Goal: Task Accomplishment & Management: Manage account settings

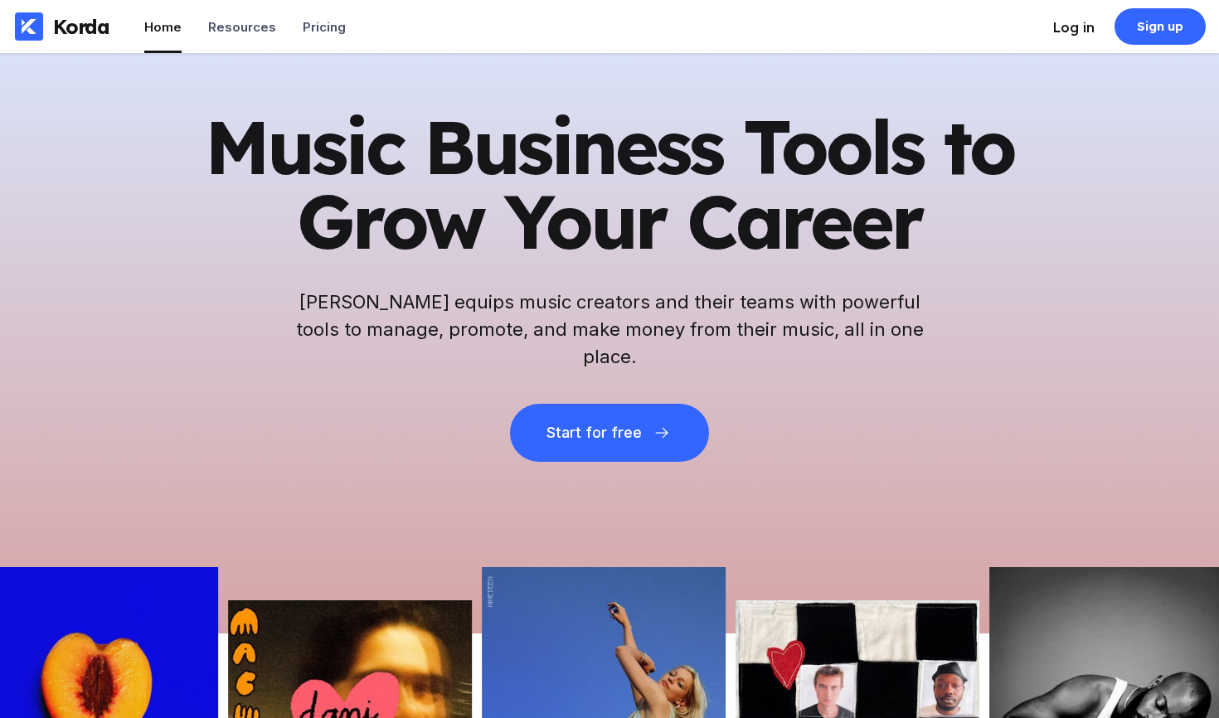
click at [1083, 26] on div "Log in" at bounding box center [1073, 27] width 41 height 17
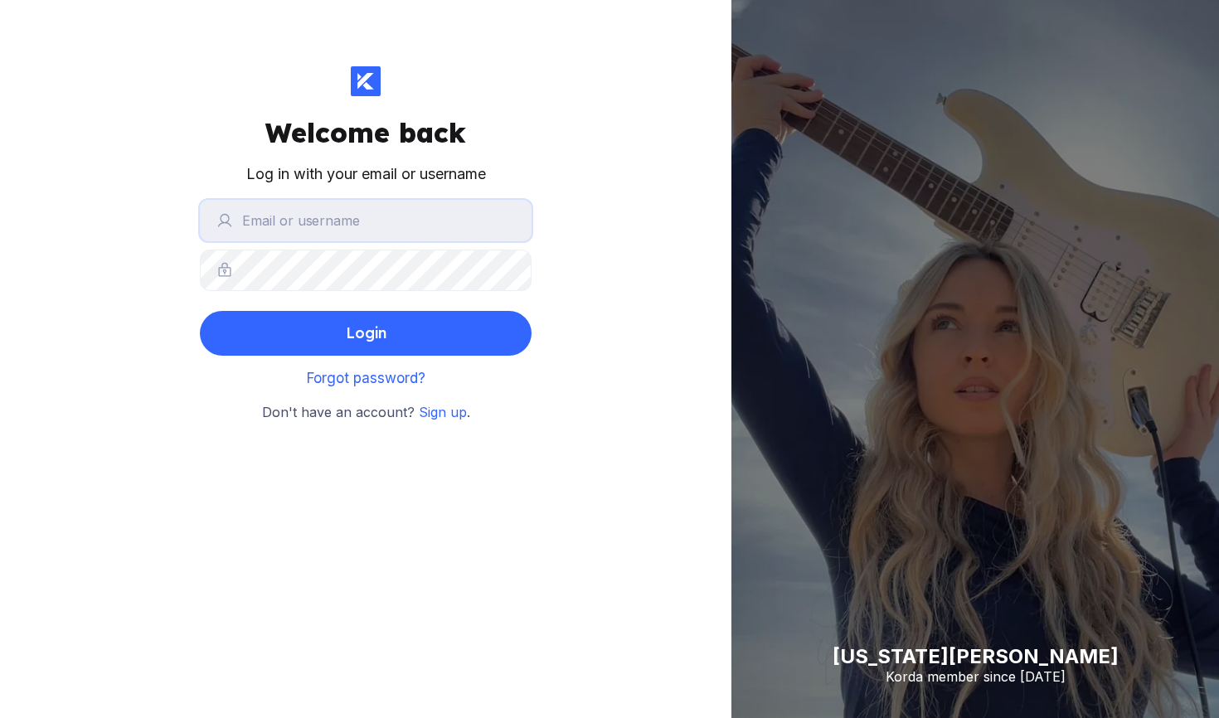
type input "ferni"
click at [366, 332] on button "Login" at bounding box center [366, 333] width 332 height 45
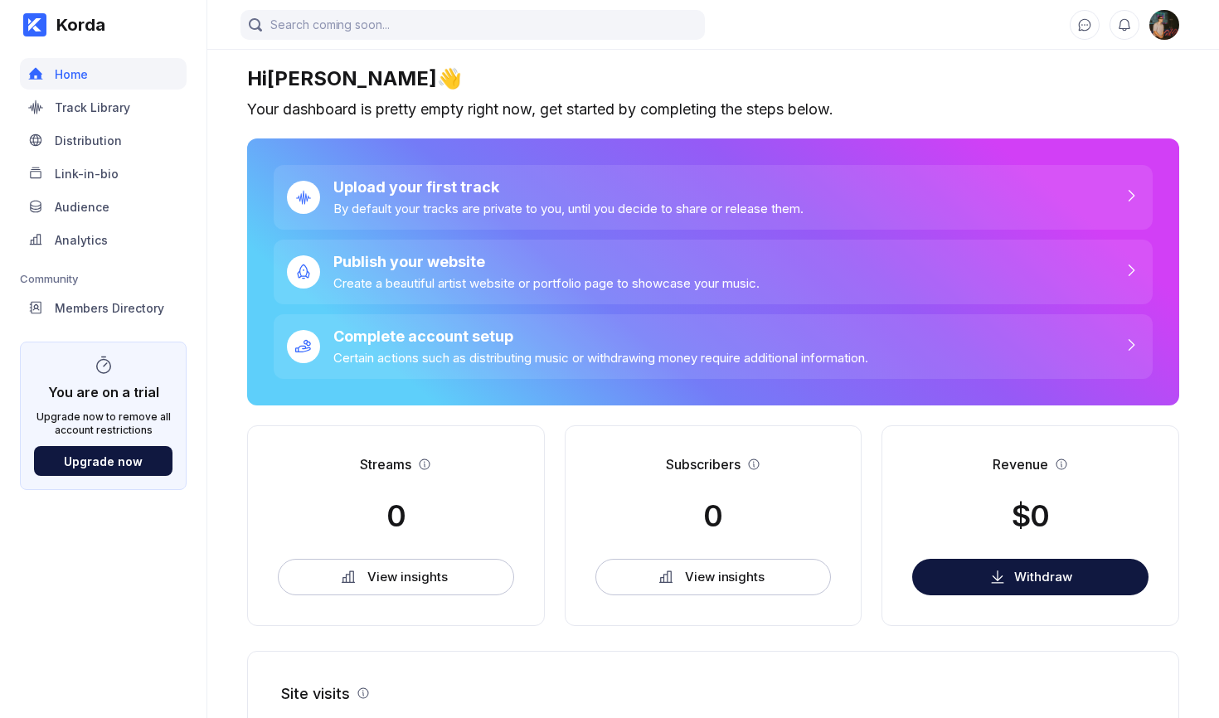
click at [1165, 24] on img at bounding box center [1164, 25] width 30 height 30
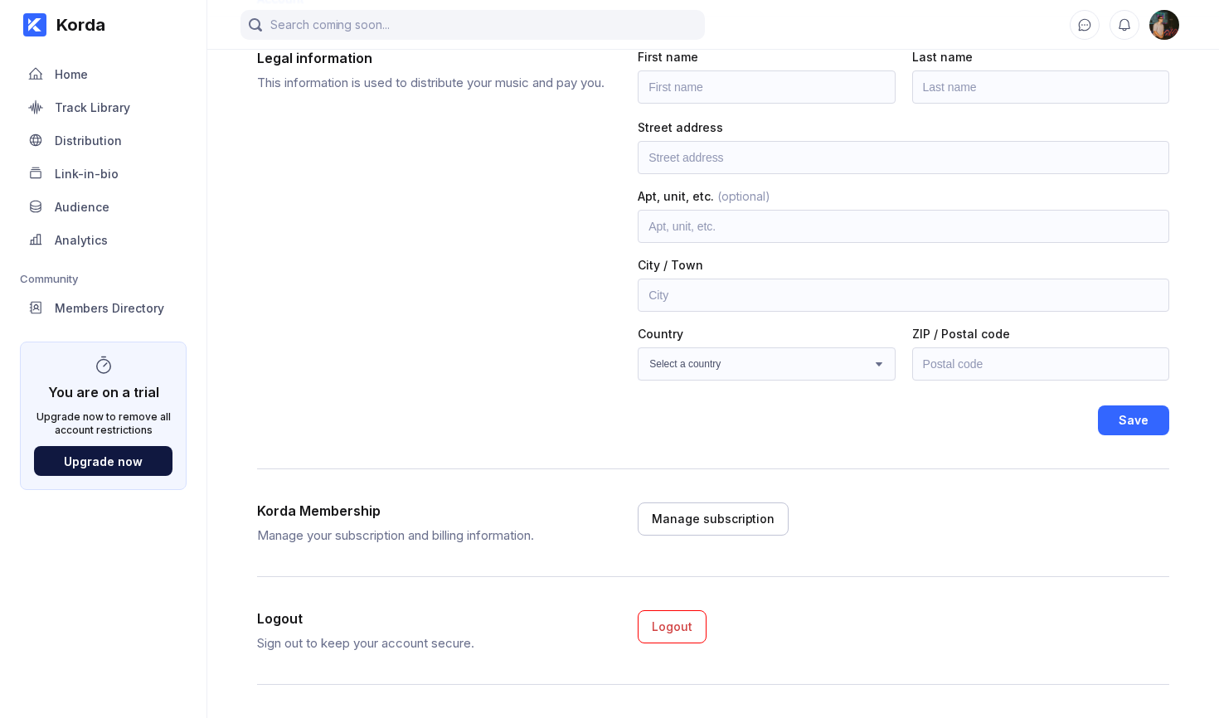
scroll to position [116, 0]
click at [737, 524] on div "Manage subscription" at bounding box center [713, 519] width 123 height 17
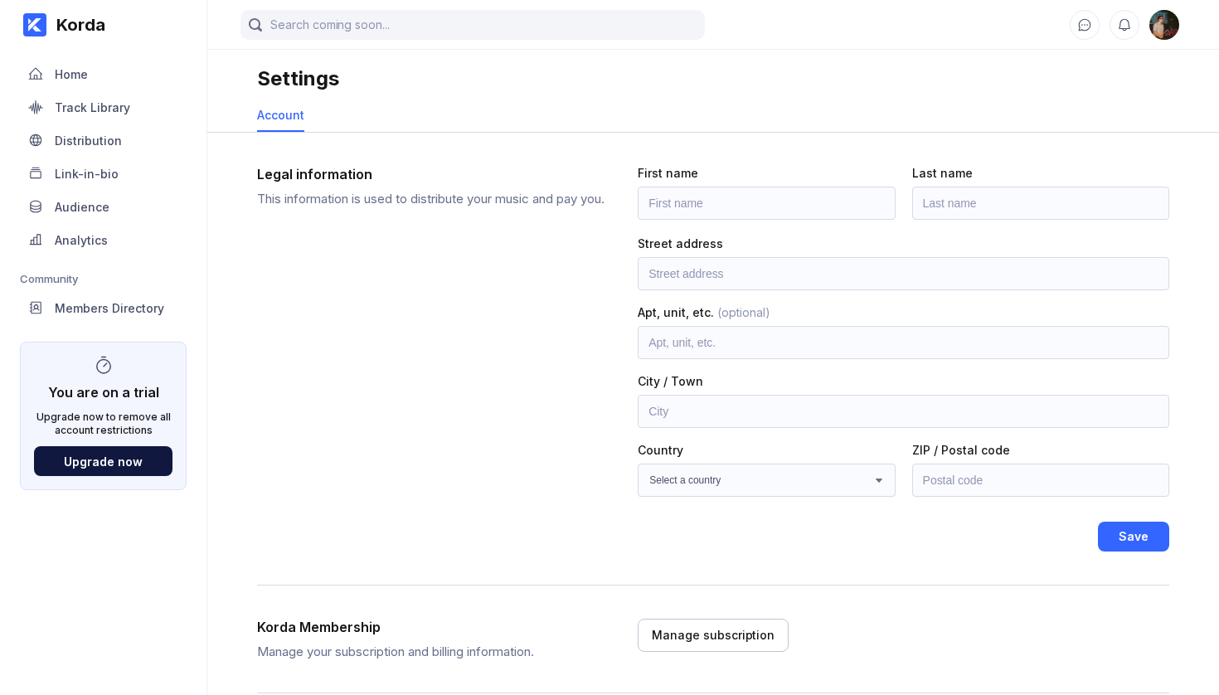
click at [1144, 15] on div at bounding box center [1123, 25] width 109 height 30
click at [1160, 24] on img at bounding box center [1164, 25] width 30 height 30
click at [1161, 24] on img at bounding box center [1164, 25] width 30 height 30
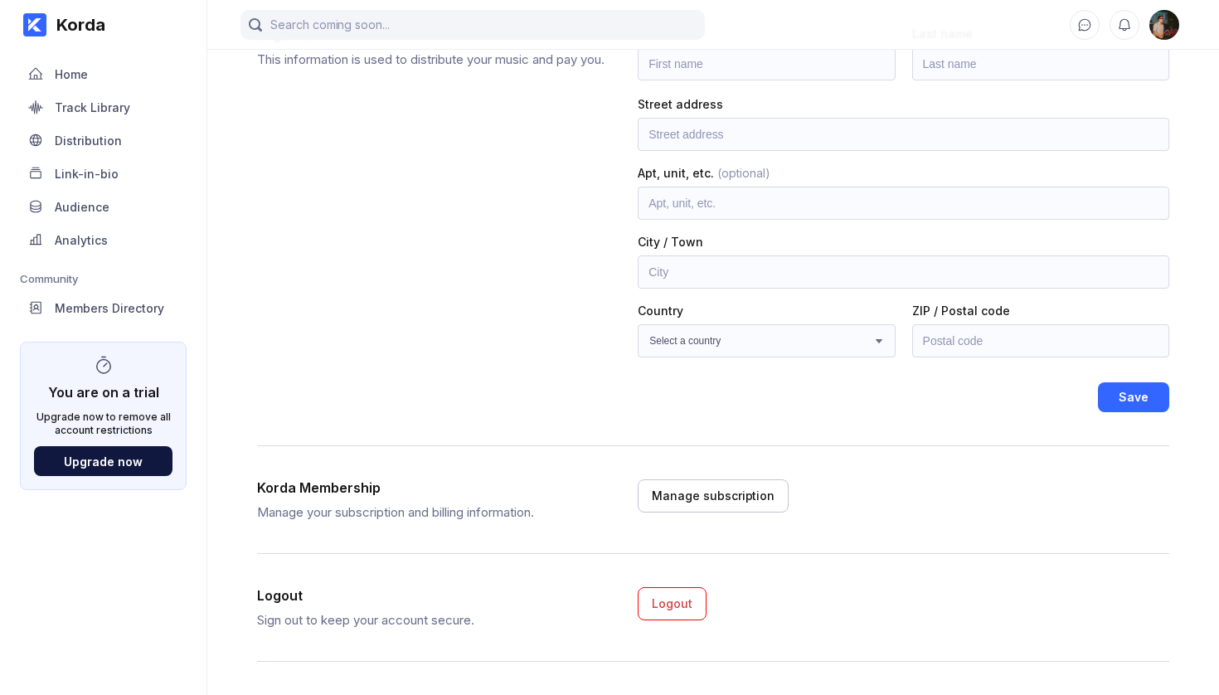
scroll to position [139, 0]
click at [696, 490] on div "Manage subscription" at bounding box center [713, 495] width 123 height 17
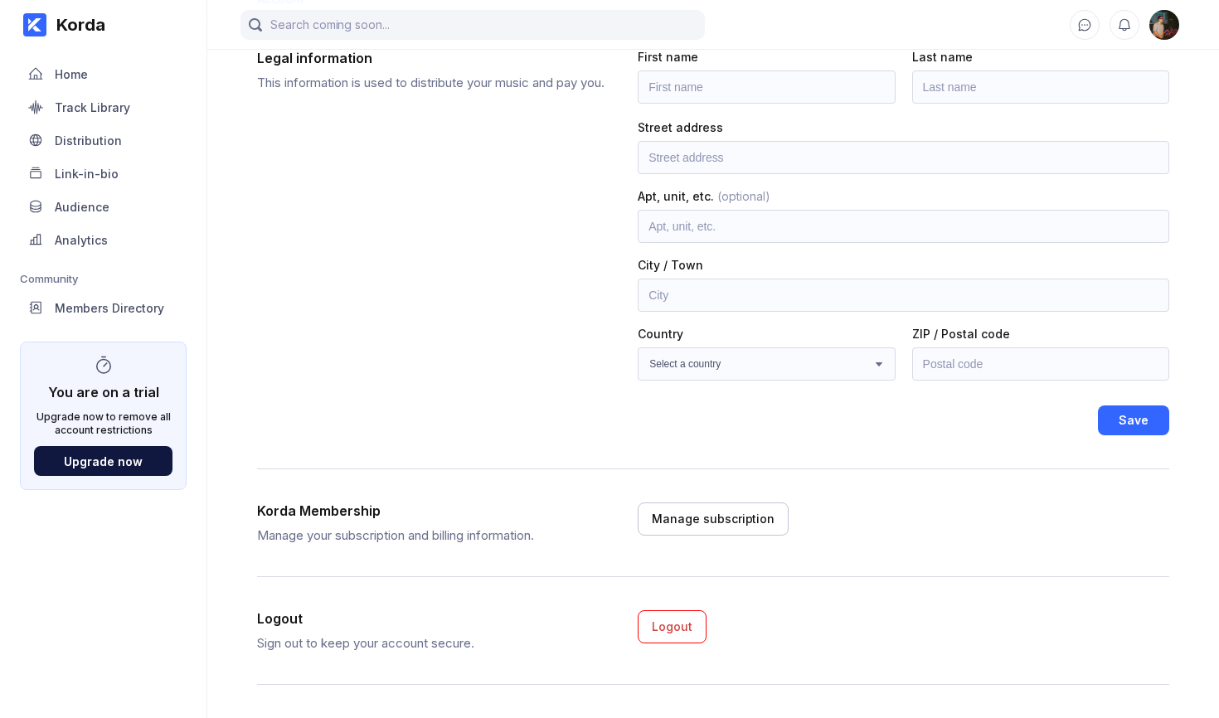
scroll to position [116, 0]
